Goal: Task Accomplishment & Management: Use online tool/utility

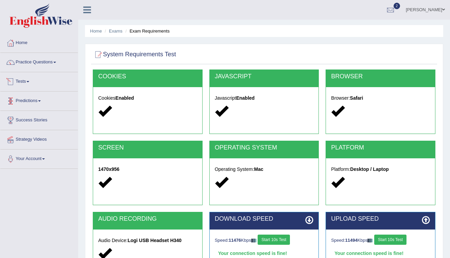
click at [28, 82] on link "Tests" at bounding box center [38, 80] width 77 height 17
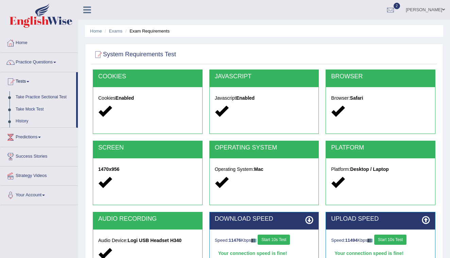
click at [32, 110] on link "Take Mock Test" at bounding box center [45, 110] width 64 height 12
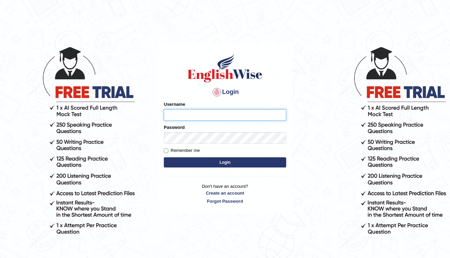
type input "shengwen"
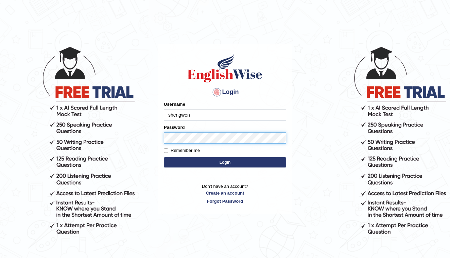
click at [225, 163] on button "Login" at bounding box center [225, 163] width 122 height 10
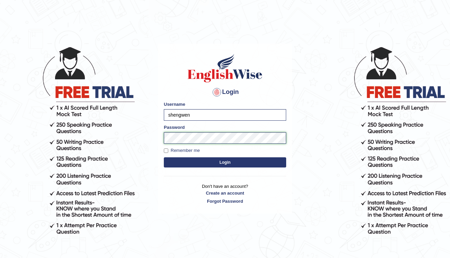
click at [225, 163] on button "Login" at bounding box center [225, 163] width 122 height 10
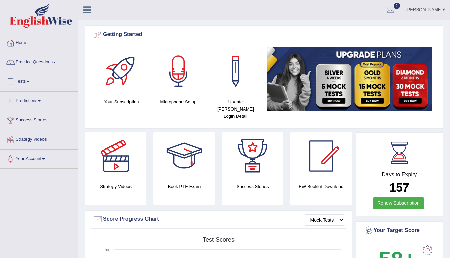
click at [28, 83] on link "Tests" at bounding box center [38, 80] width 77 height 17
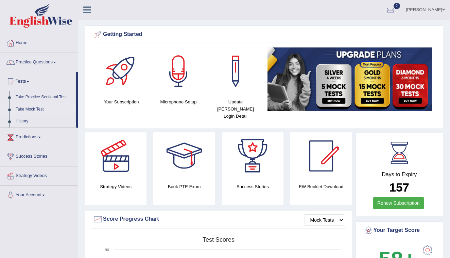
click at [34, 109] on link "Take Mock Test" at bounding box center [45, 110] width 64 height 12
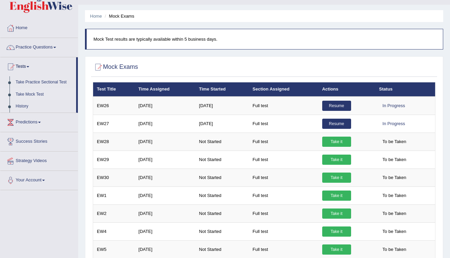
scroll to position [16, 0]
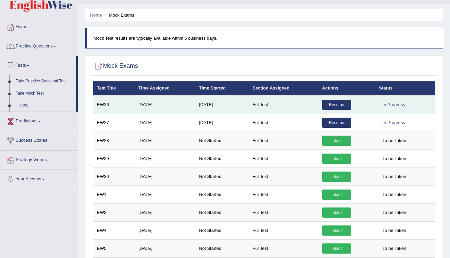
click at [340, 104] on link "Resume" at bounding box center [336, 105] width 29 height 10
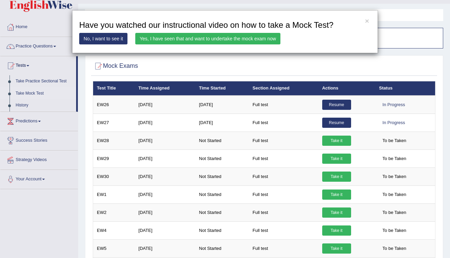
click at [211, 38] on link "Yes, I have seen that and want to undertake the mock exam now" at bounding box center [207, 39] width 145 height 12
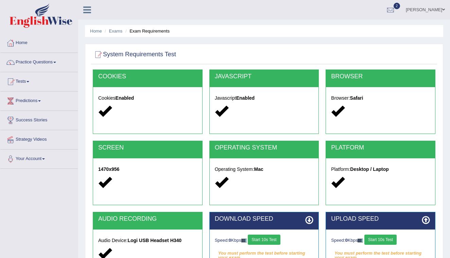
scroll to position [60, 0]
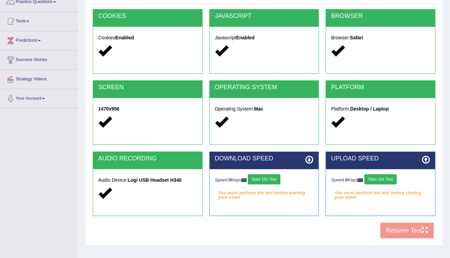
click at [273, 178] on button "Start 10s Test" at bounding box center [264, 180] width 32 height 10
click at [394, 180] on button "Start 10s Test" at bounding box center [380, 180] width 32 height 10
